Goal: Task Accomplishment & Management: Complete application form

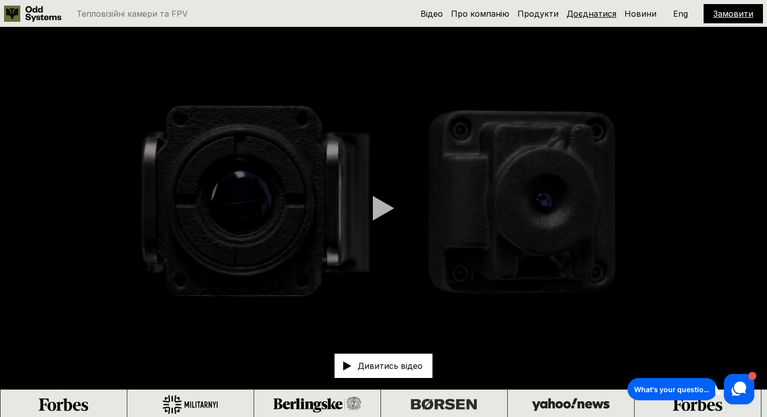
click at [598, 11] on link "Доєднатися" at bounding box center [591, 14] width 50 height 10
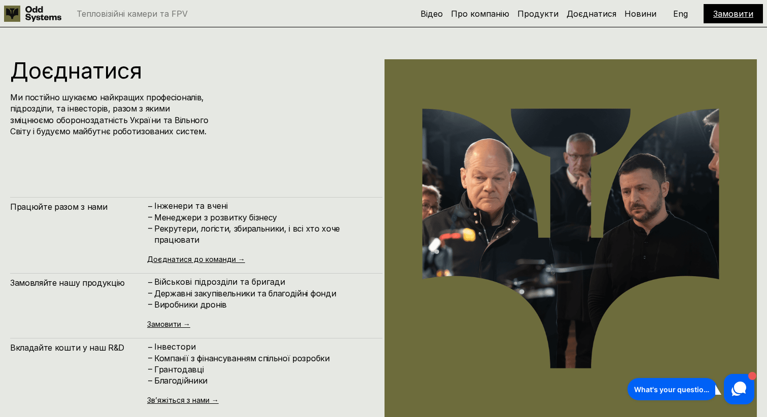
scroll to position [4176, 0]
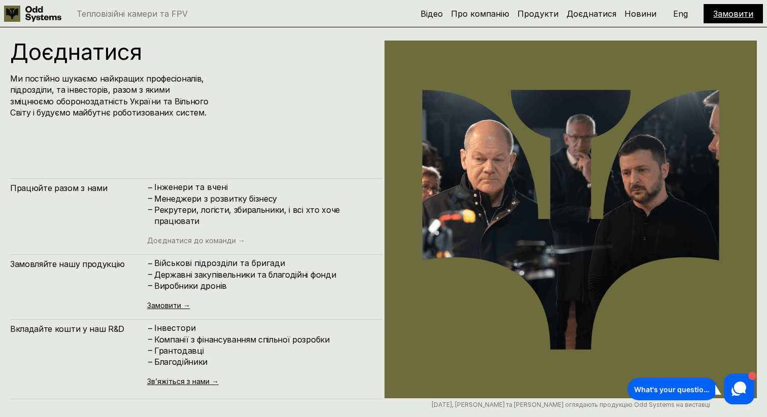
click at [220, 242] on link "Доєднатися до команди →" at bounding box center [196, 240] width 98 height 9
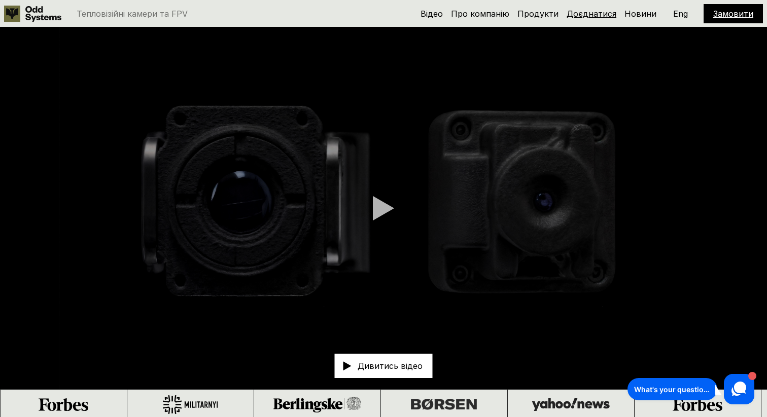
click at [594, 11] on link "Доєднатися" at bounding box center [591, 14] width 50 height 10
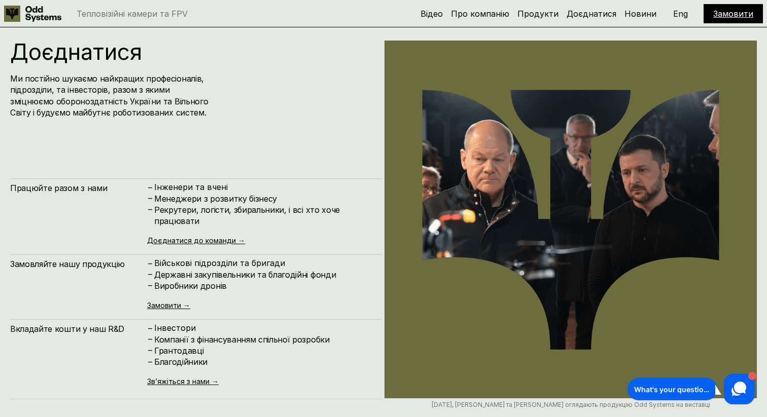
scroll to position [4332, 0]
